Goal: Information Seeking & Learning: Learn about a topic

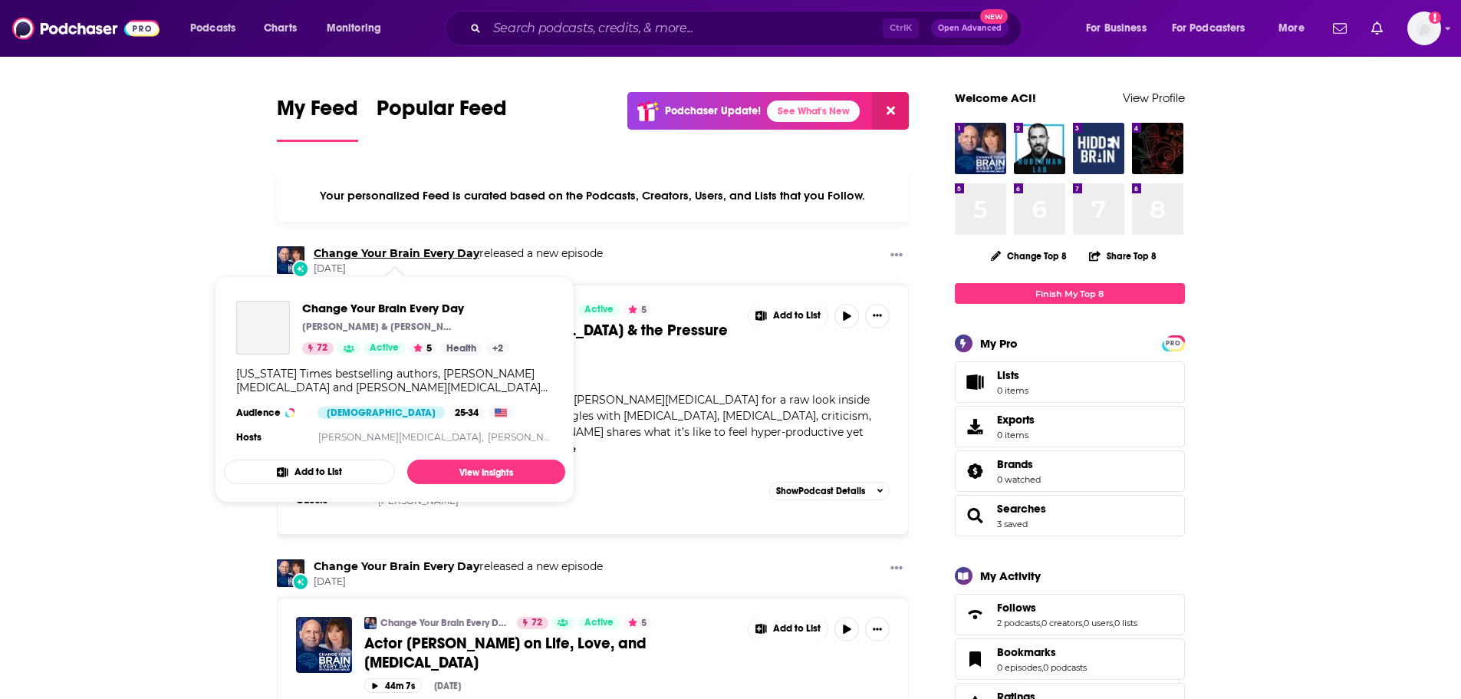
click at [360, 248] on link "Change Your Brain Every Day" at bounding box center [397, 253] width 166 height 14
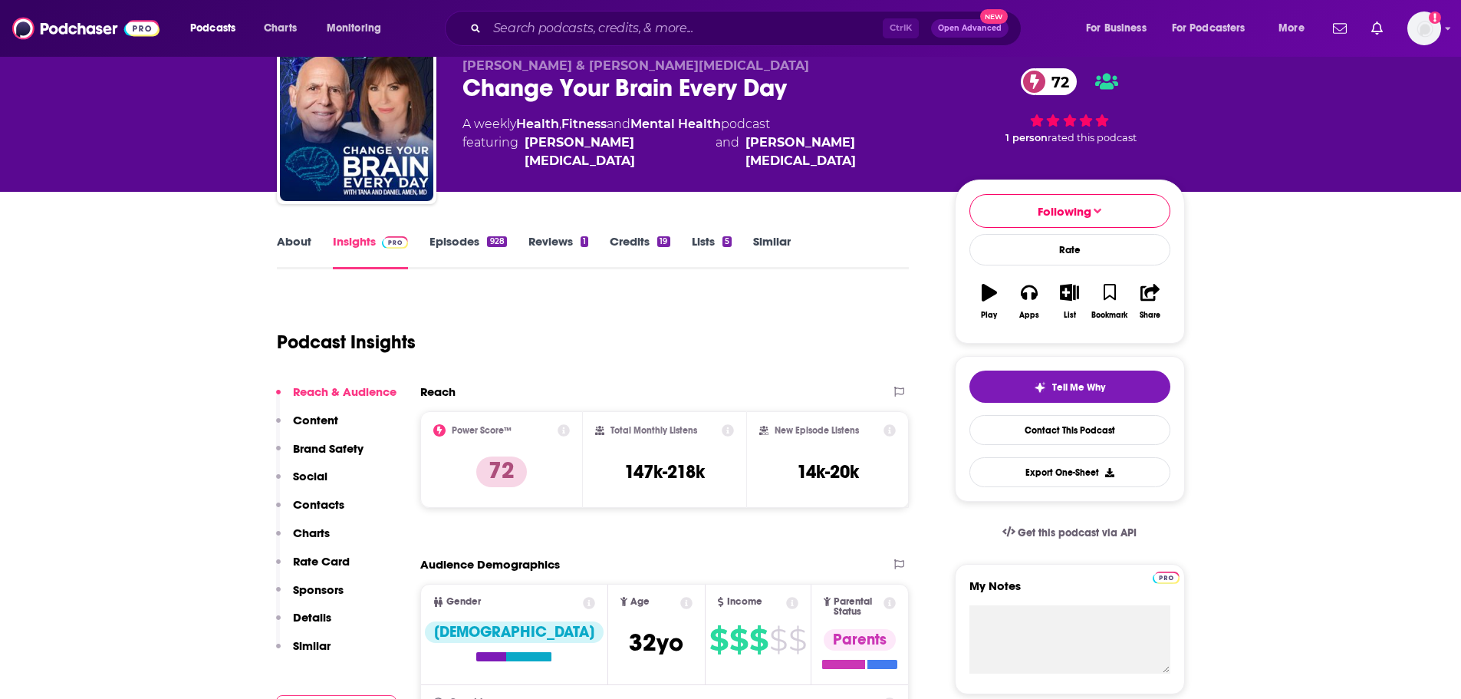
scroll to position [153, 0]
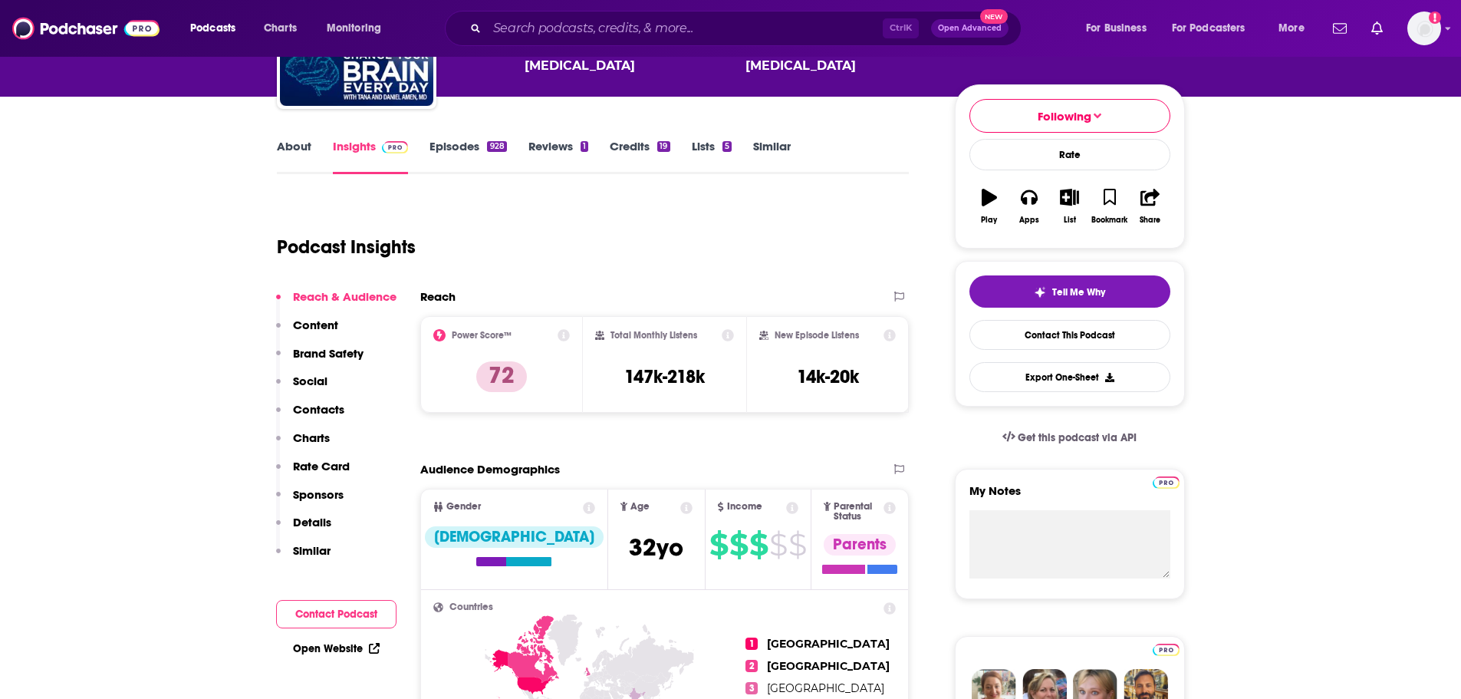
click at [317, 439] on p "Charts" at bounding box center [311, 437] width 37 height 15
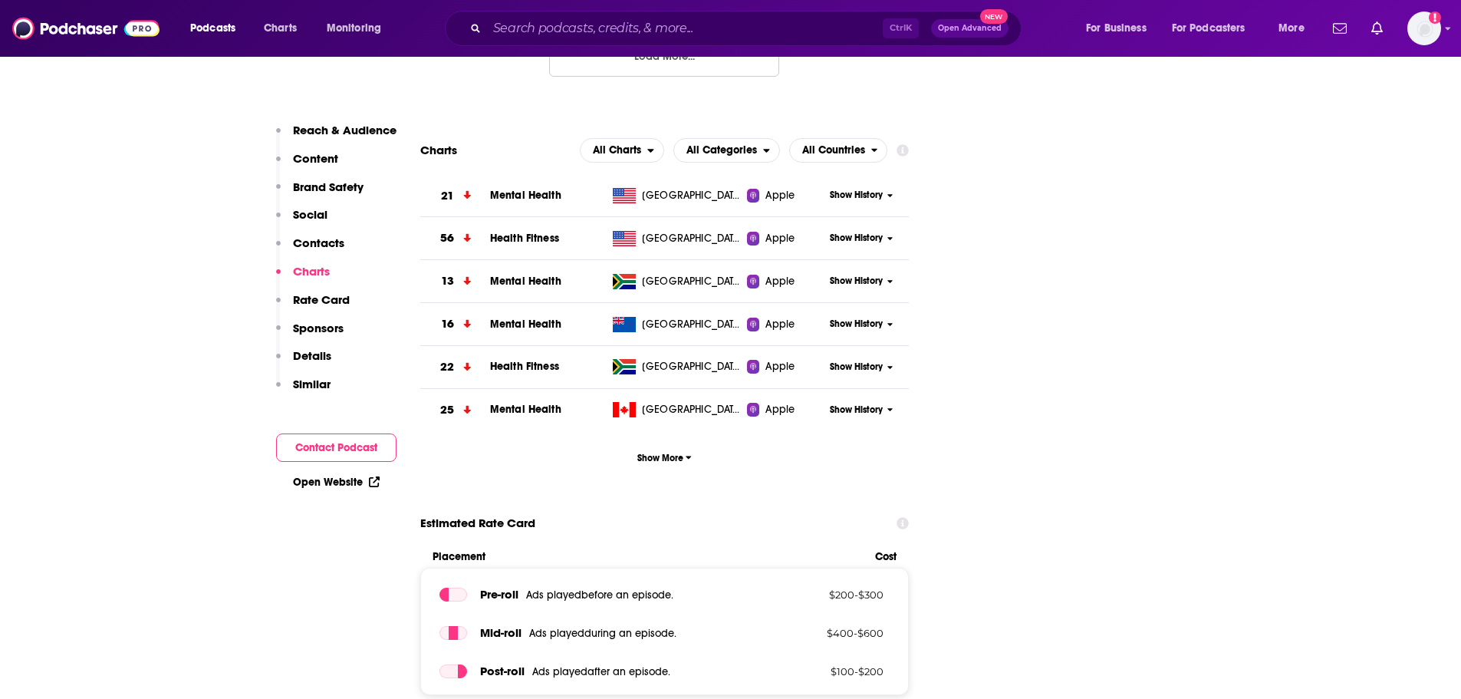
scroll to position [2345, 0]
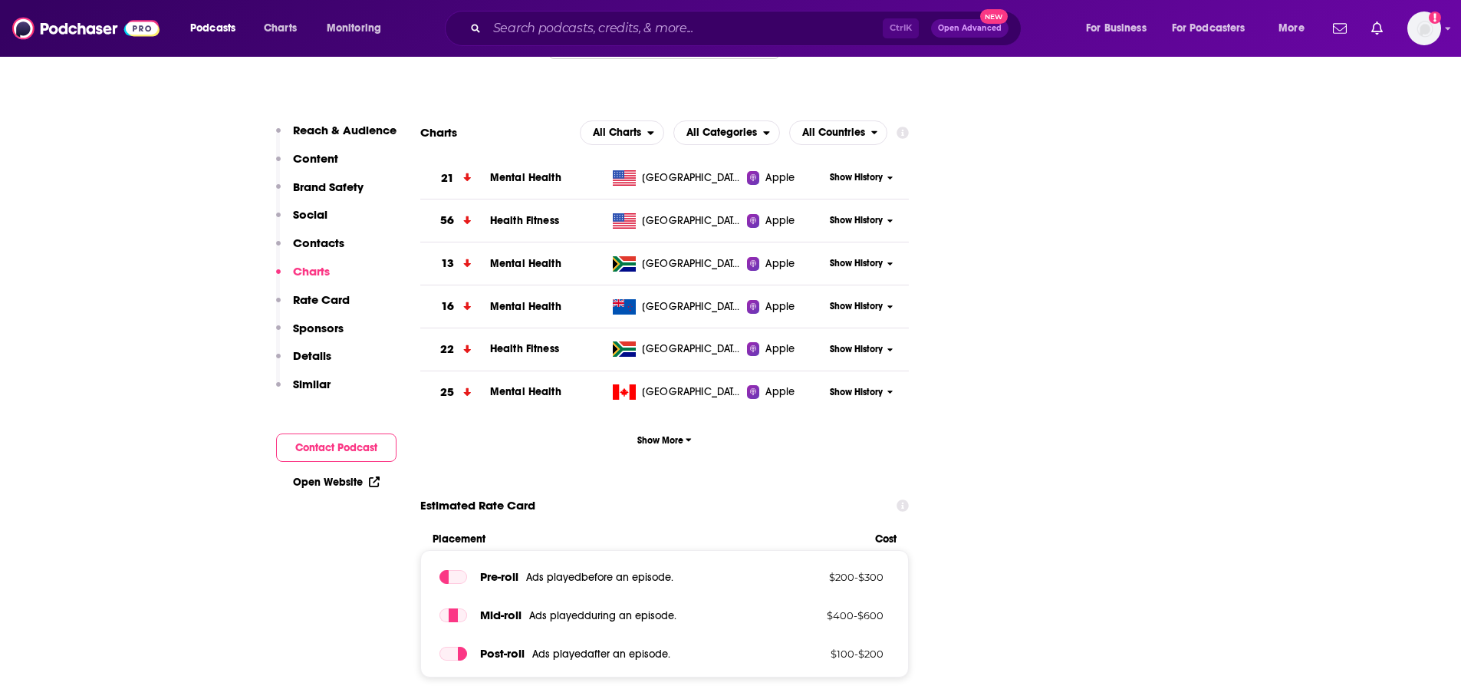
click at [527, 171] on span "Mental Health" at bounding box center [525, 177] width 71 height 13
